Goal: Navigation & Orientation: Find specific page/section

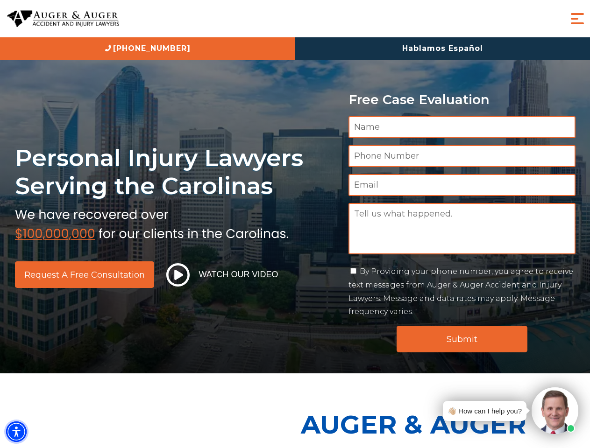
click at [16, 432] on img "Accessibility Menu" at bounding box center [16, 432] width 21 height 21
